Goal: Transaction & Acquisition: Subscribe to service/newsletter

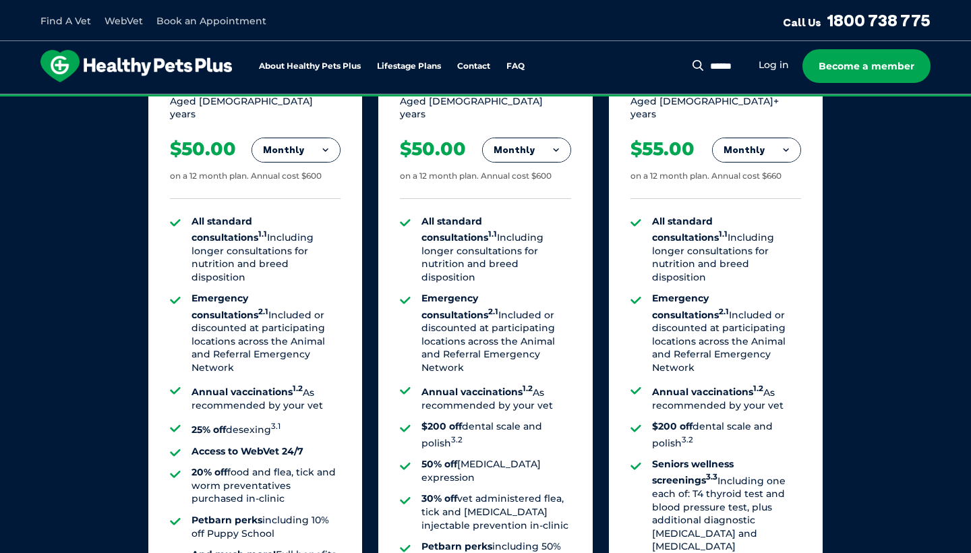
scroll to position [969, 0]
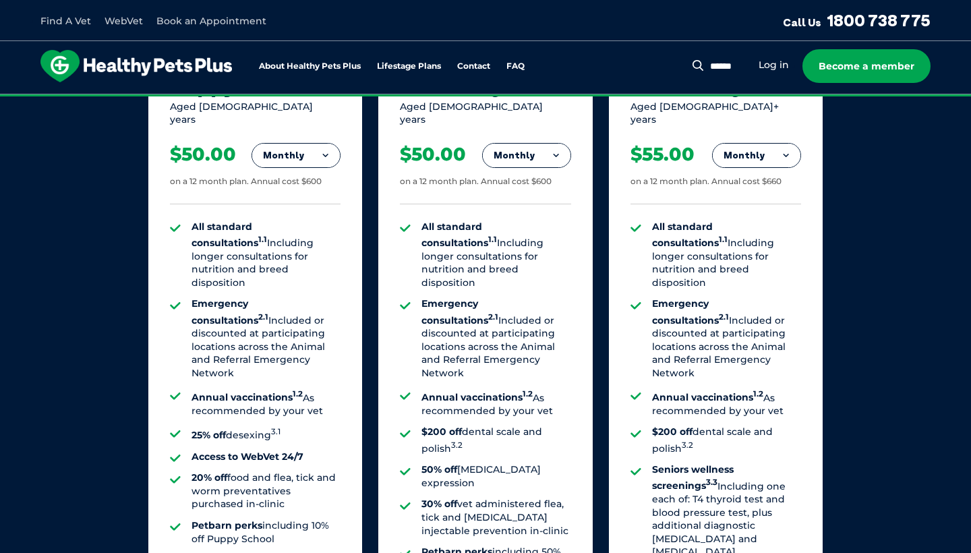
click at [546, 146] on button "Monthly" at bounding box center [527, 156] width 88 height 24
click at [532, 174] on li "Fortnightly" at bounding box center [527, 183] width 88 height 32
click at [556, 144] on button "Fortnightly" at bounding box center [522, 156] width 95 height 24
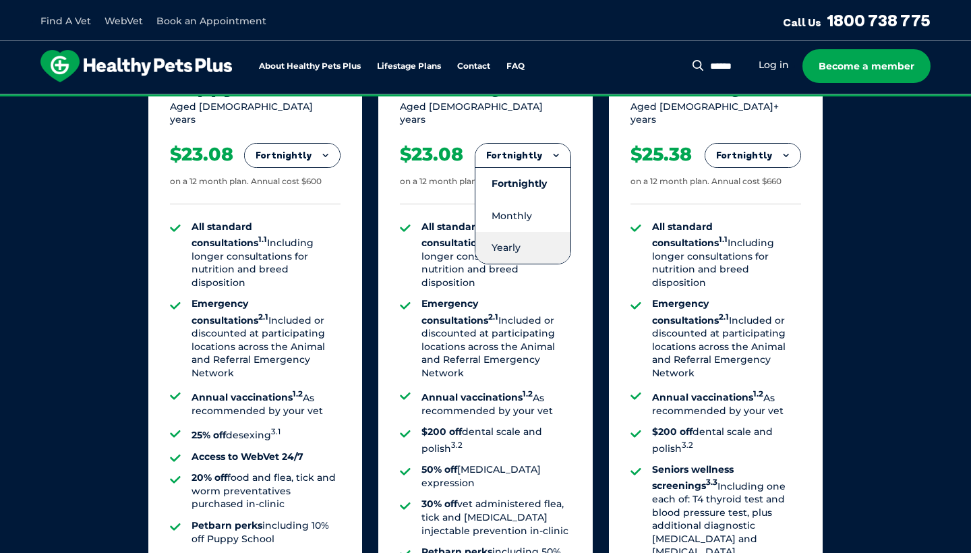
click at [533, 239] on li "Yearly" at bounding box center [522, 248] width 95 height 32
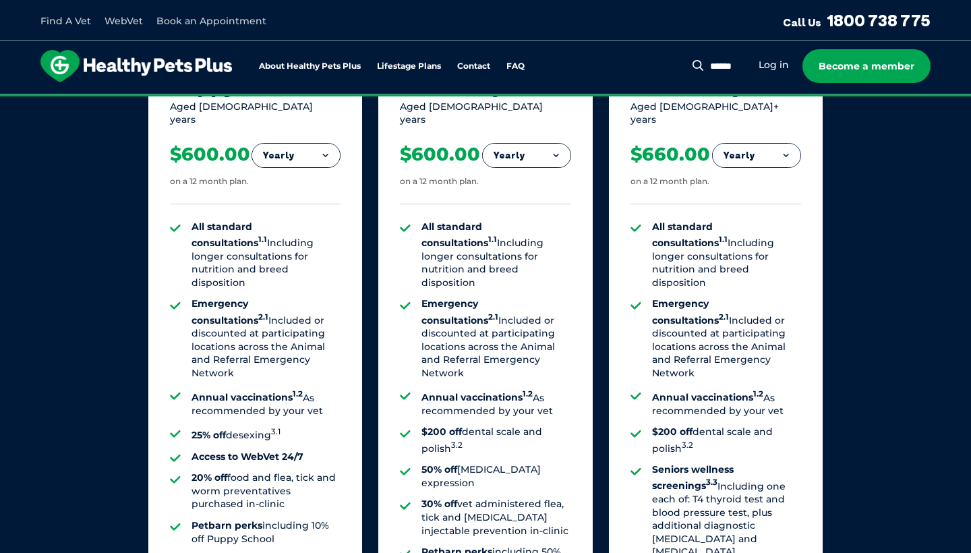
click at [554, 144] on button "Yearly" at bounding box center [527, 156] width 88 height 24
click at [543, 174] on li "Fortnightly" at bounding box center [527, 183] width 88 height 32
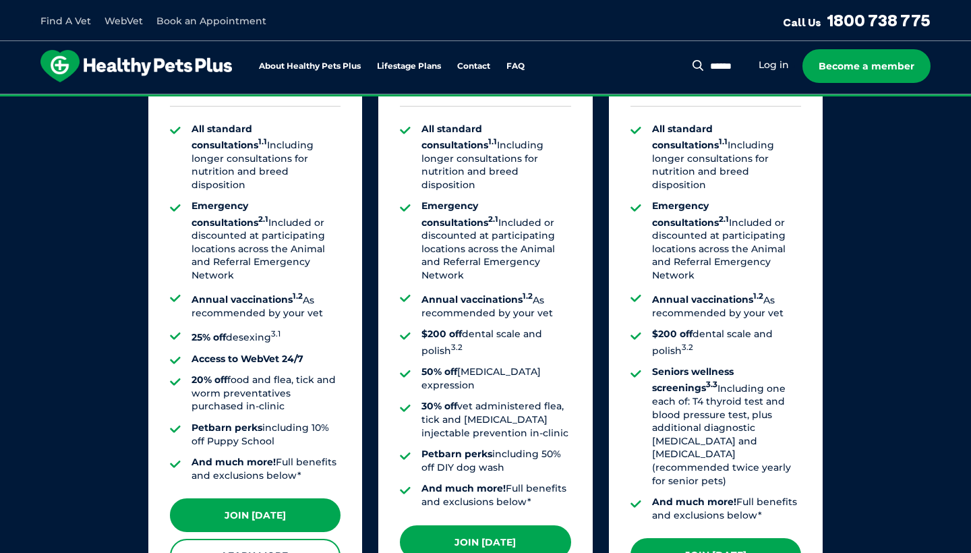
scroll to position [1069, 0]
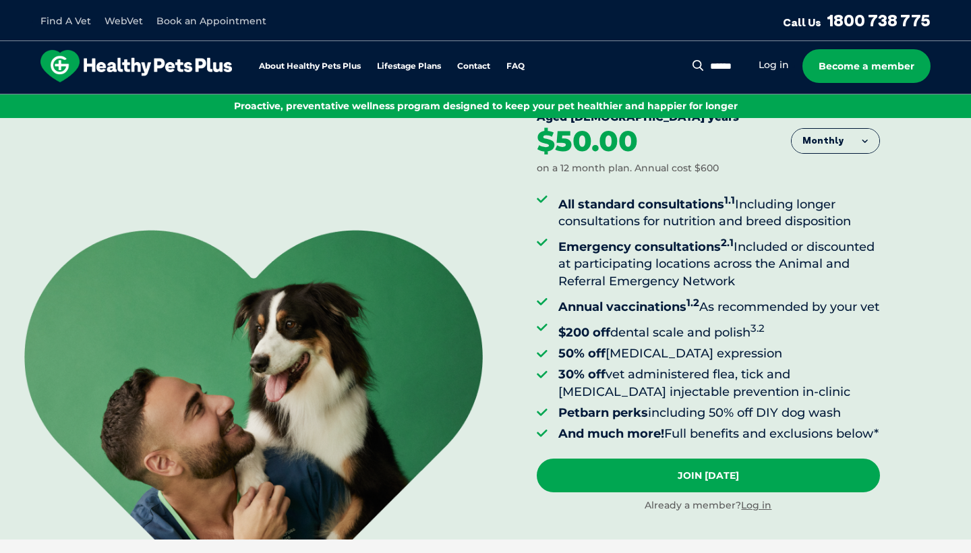
scroll to position [65, 0]
